Goal: Task Accomplishment & Management: Complete application form

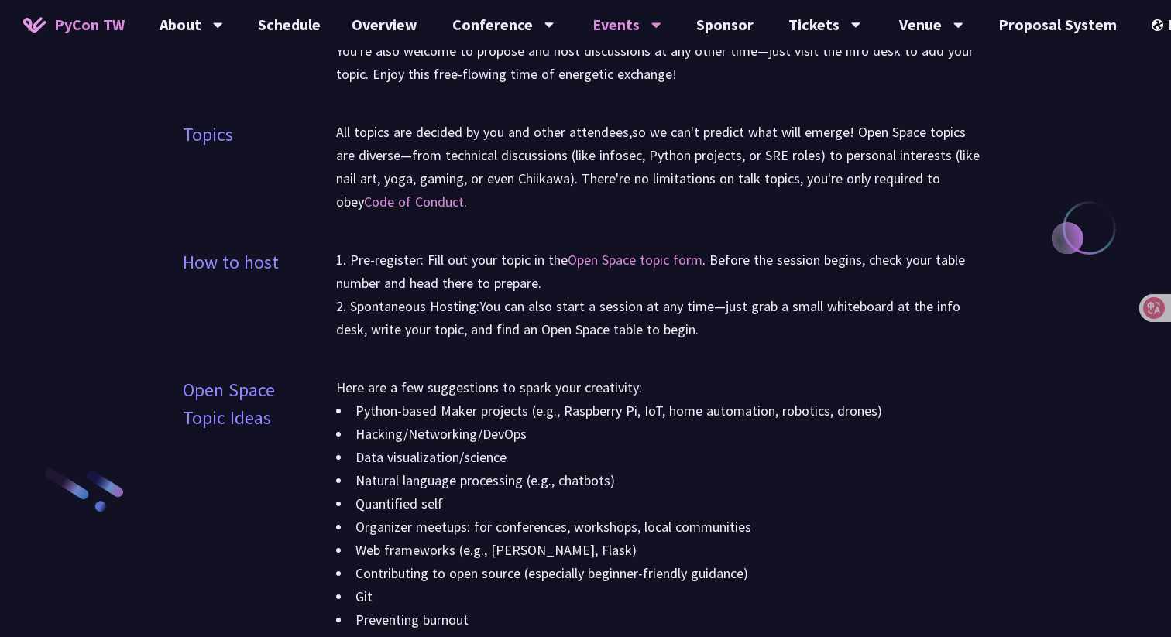
scroll to position [1595, 0]
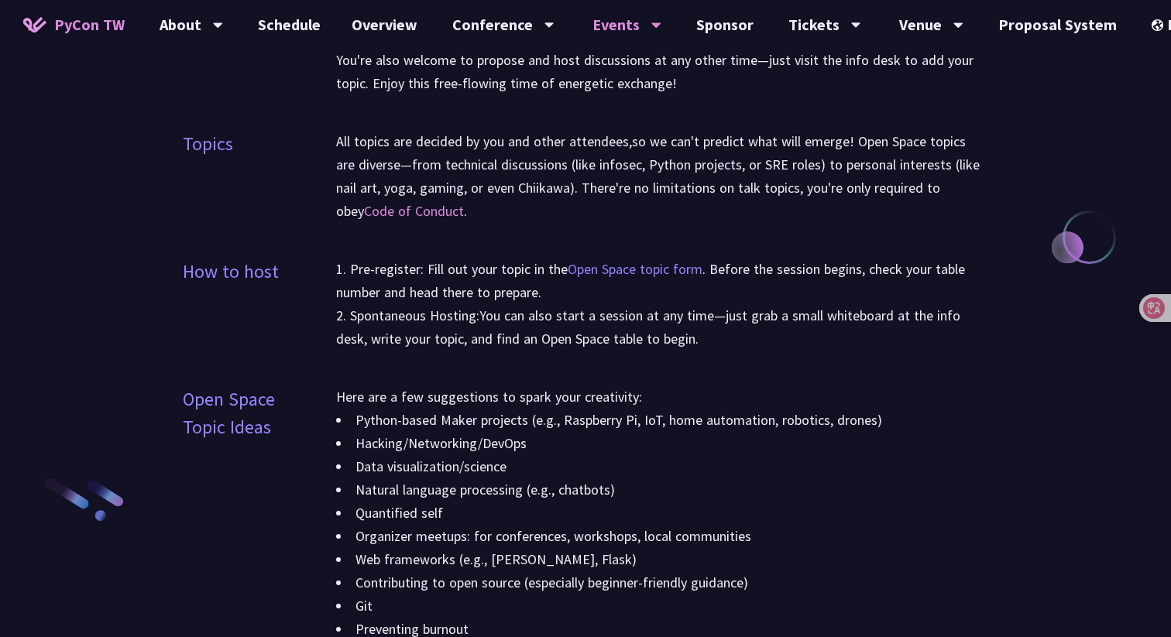
click at [630, 271] on link "Open Space topic form" at bounding box center [635, 269] width 135 height 18
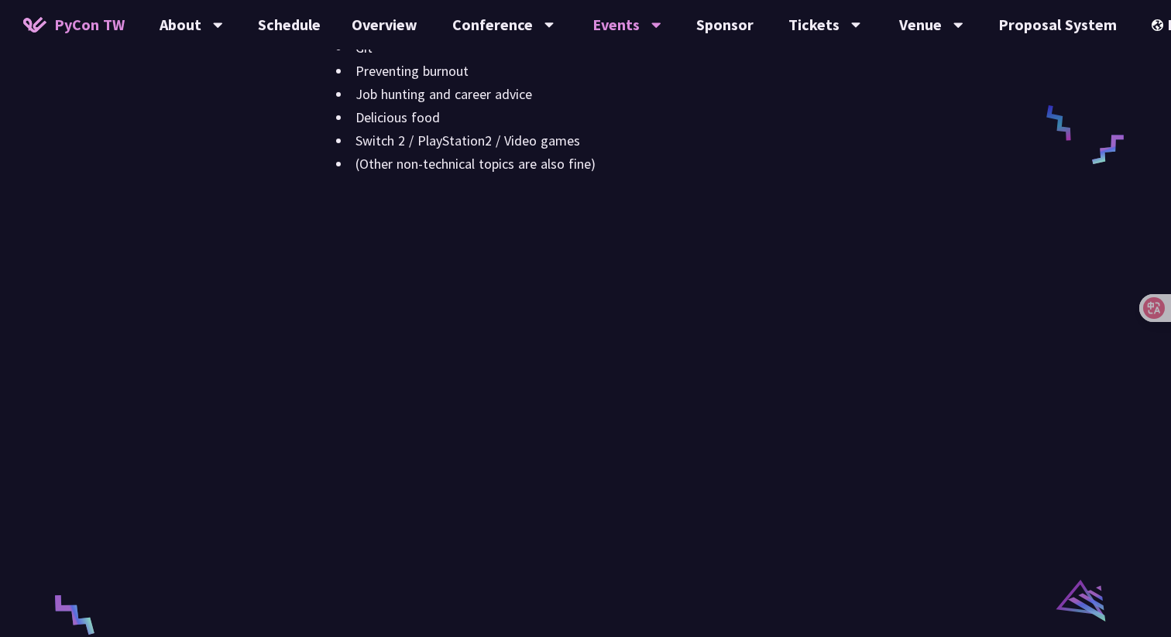
scroll to position [2090, 0]
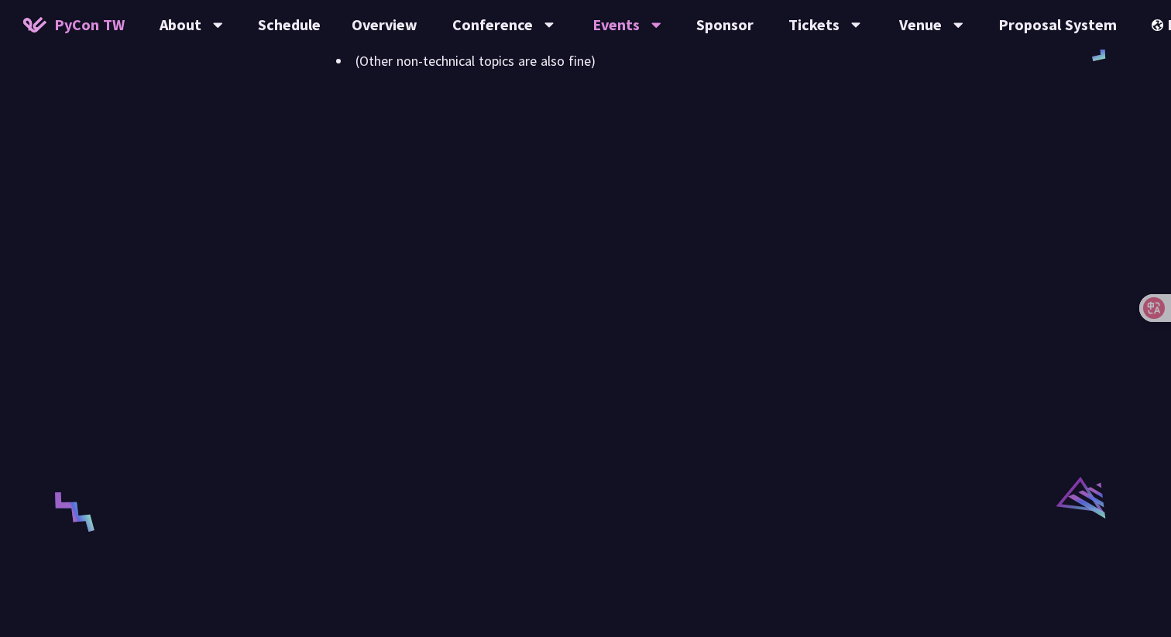
scroll to position [2291, 0]
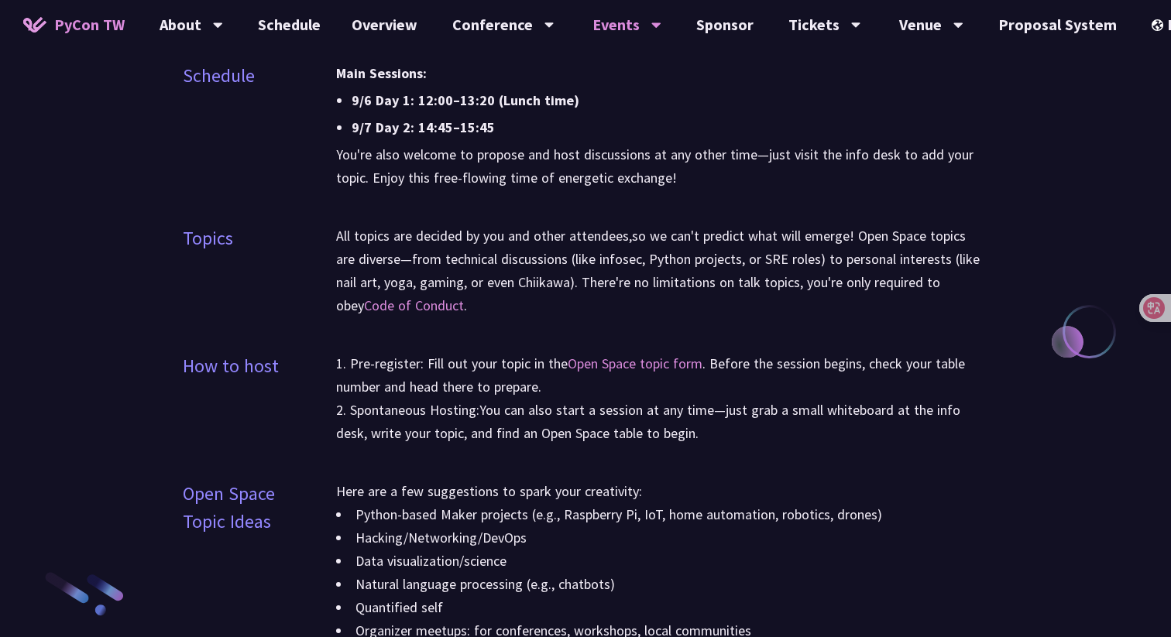
scroll to position [1436, 0]
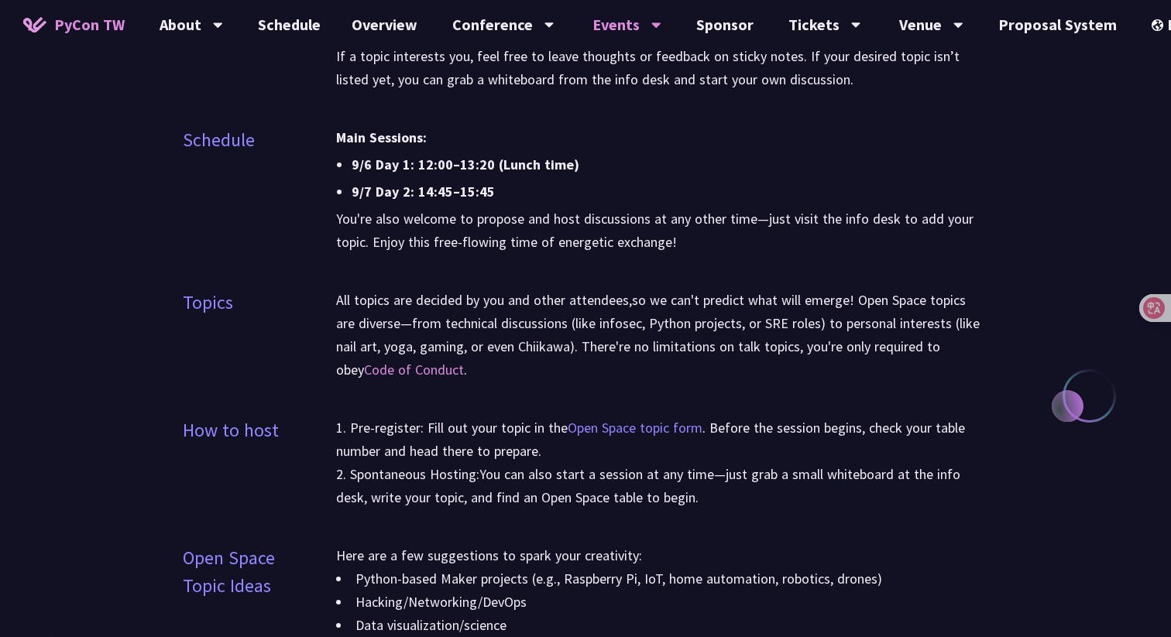
click at [645, 424] on link "Open Space topic form" at bounding box center [635, 428] width 135 height 18
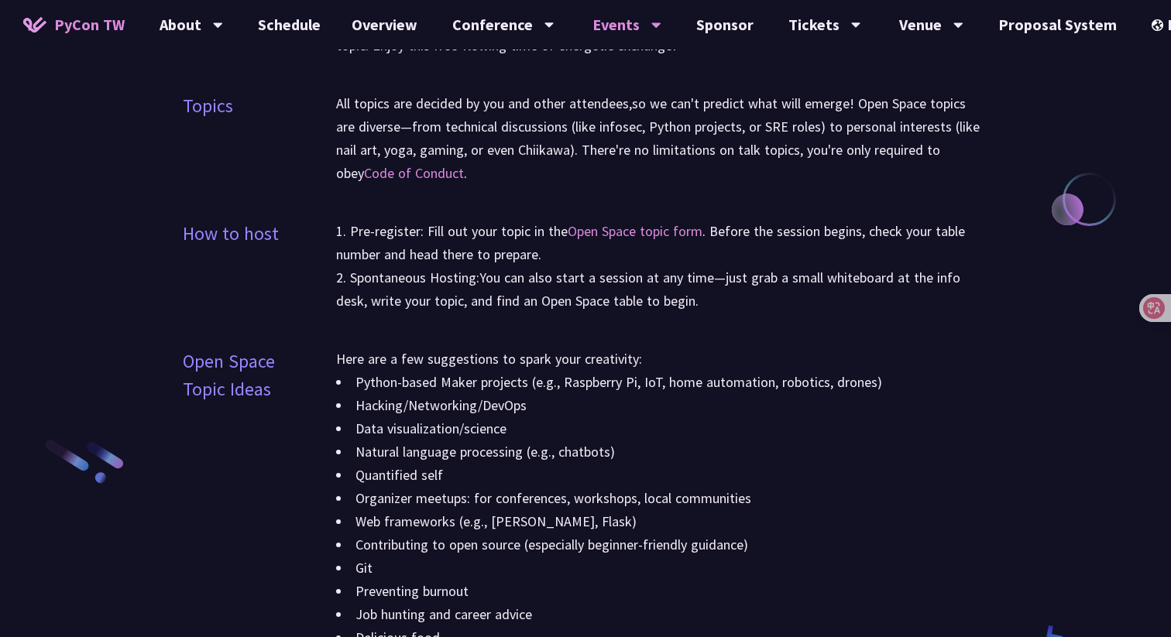
scroll to position [1602, 0]
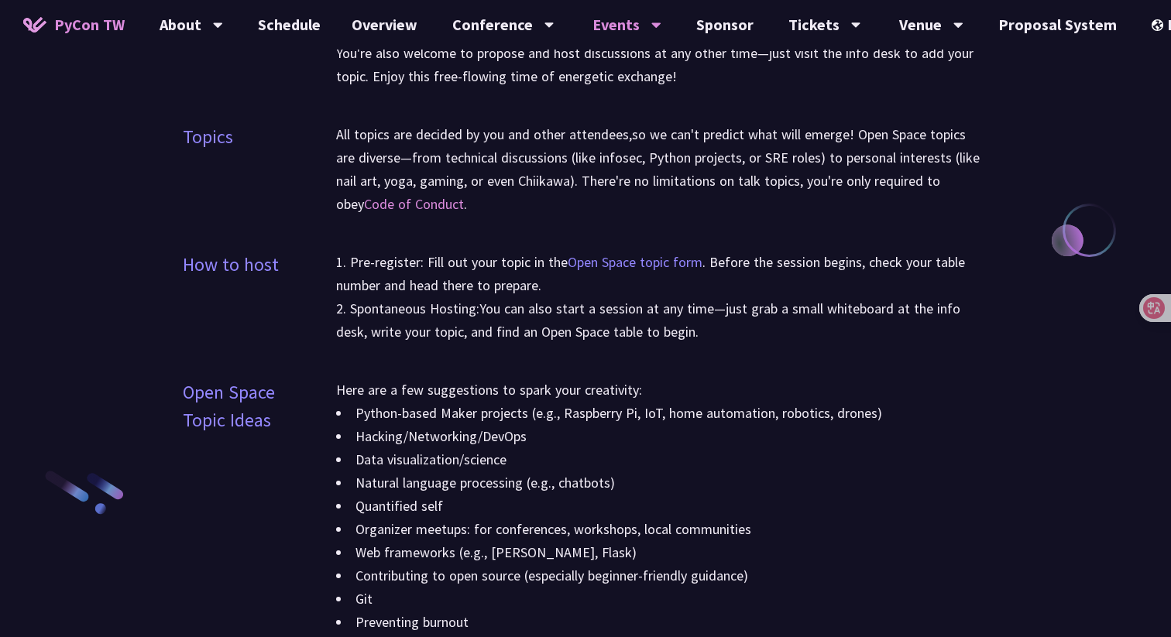
click at [595, 263] on link "Open Space topic form" at bounding box center [635, 262] width 135 height 18
click at [610, 263] on link "Open Space topic form" at bounding box center [635, 262] width 135 height 18
click at [627, 253] on link "Open Space topic form" at bounding box center [635, 262] width 135 height 18
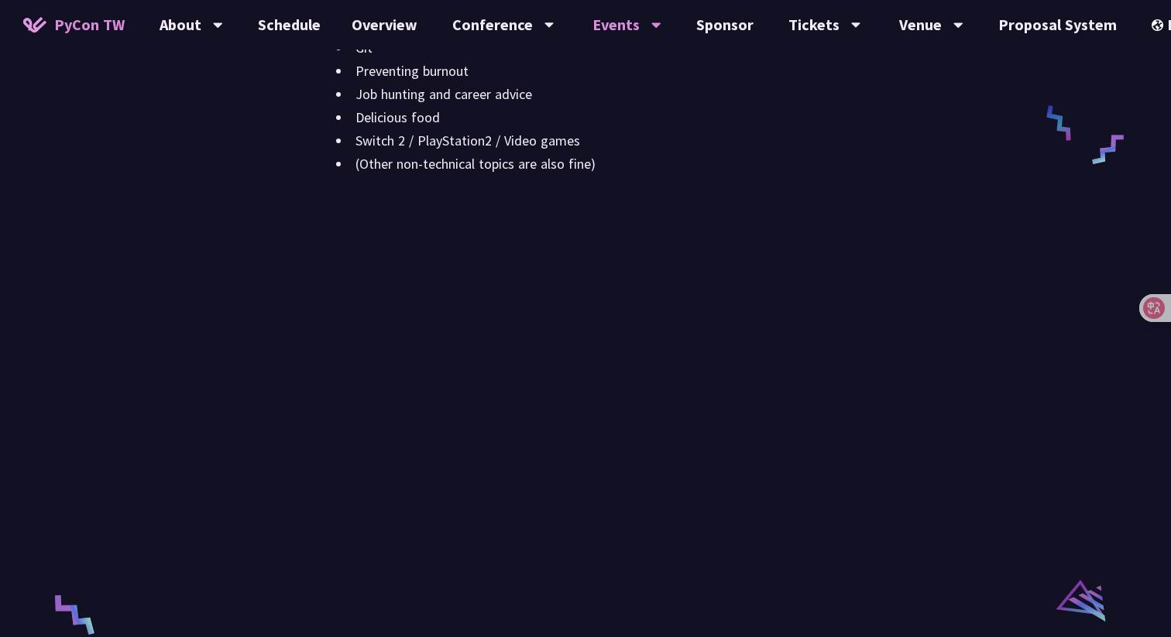
scroll to position [2076, 0]
